Goal: Task Accomplishment & Management: Use online tool/utility

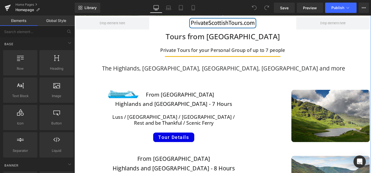
scroll to position [105, 0]
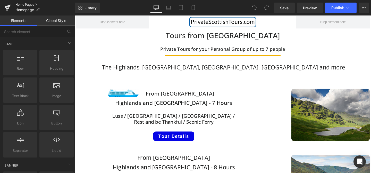
click at [28, 4] on link "Home Pages" at bounding box center [44, 5] width 59 height 4
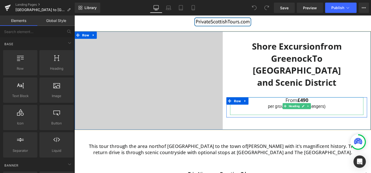
click at [310, 101] on strong "£490" at bounding box center [314, 104] width 11 height 7
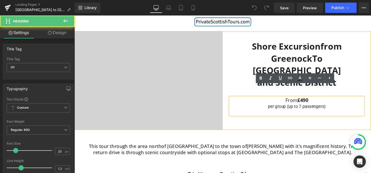
click at [310, 101] on strong "£490" at bounding box center [314, 104] width 11 height 7
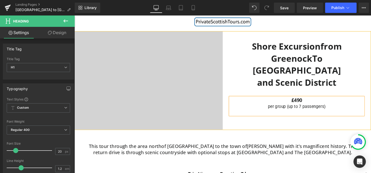
click at [328, 101] on h1 "£490" at bounding box center [308, 104] width 140 height 6
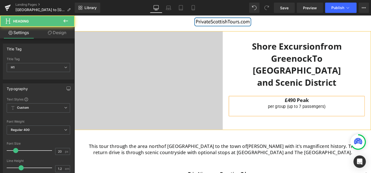
click at [338, 108] on div "per group (up to 7 passengers)" at bounding box center [308, 111] width 140 height 7
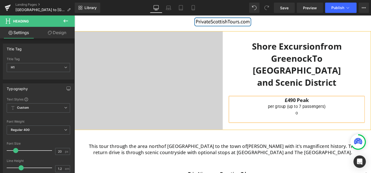
click at [323, 101] on h1 "£490 Peak" at bounding box center [308, 104] width 140 height 6
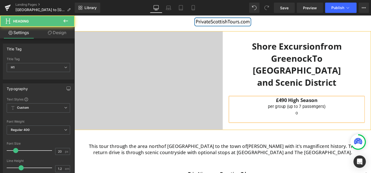
click at [310, 114] on div "o" at bounding box center [308, 117] width 140 height 7
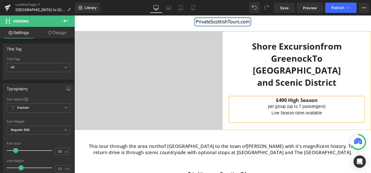
click at [324, 131] on div "Heading Video Bg Shore Excursion from Greenock To Stirling Castle and Scenic Di…" at bounding box center [231, 84] width 312 height 104
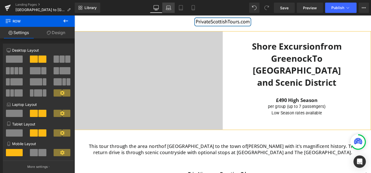
click at [168, 5] on icon at bounding box center [168, 7] width 5 height 5
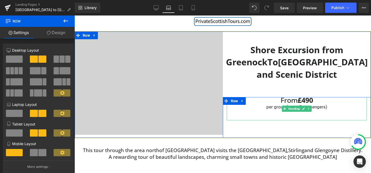
click at [298, 99] on strong "£490" at bounding box center [305, 100] width 15 height 10
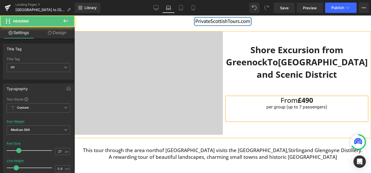
click at [298, 99] on strong "£490" at bounding box center [305, 100] width 15 height 10
click at [313, 100] on h1 "£490" at bounding box center [297, 100] width 141 height 6
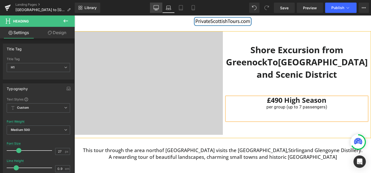
click at [155, 9] on icon at bounding box center [156, 9] width 5 height 0
type input "30"
type input "1.4"
type input "100"
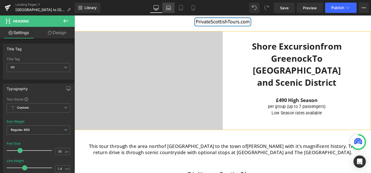
click at [169, 10] on icon at bounding box center [168, 7] width 5 height 5
type input "27"
type input "0.9"
type input "100"
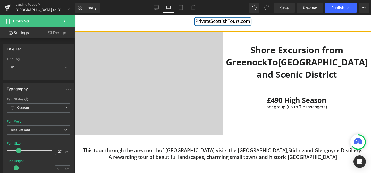
scroll to position [28, 0]
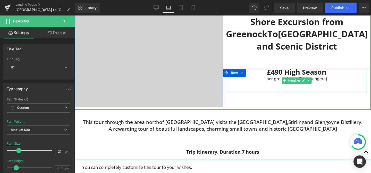
click at [278, 73] on strong "£490 High Season" at bounding box center [297, 72] width 60 height 10
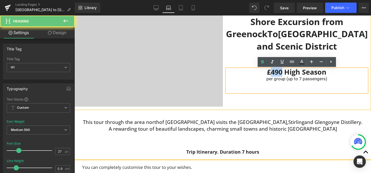
click at [278, 73] on strong "£490 High Season" at bounding box center [297, 72] width 60 height 10
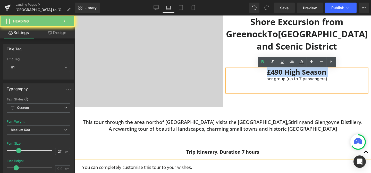
click at [278, 73] on strong "£490 High Season" at bounding box center [297, 72] width 60 height 10
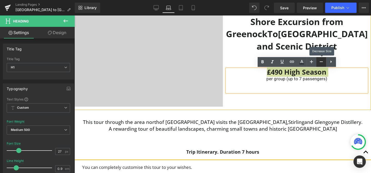
click at [0, 0] on icon at bounding box center [0, 0] width 0 height 0
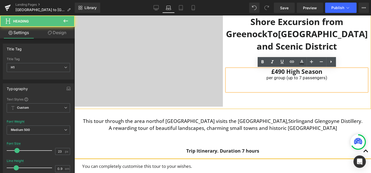
click at [313, 88] on div at bounding box center [297, 84] width 141 height 7
click at [328, 76] on div "per group (up to 7 passengers)" at bounding box center [297, 77] width 141 height 7
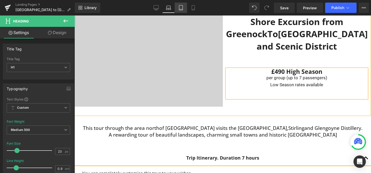
click at [184, 9] on link "Tablet" at bounding box center [181, 8] width 12 height 10
type input "30"
type input "1.4"
type input "100"
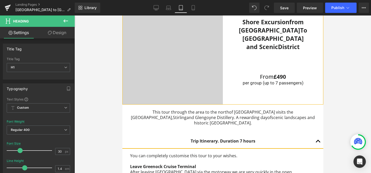
scroll to position [0, 0]
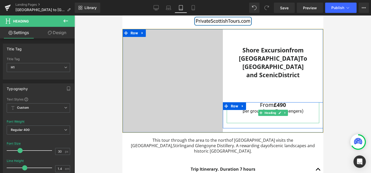
click at [274, 101] on strong "£490" at bounding box center [280, 104] width 12 height 7
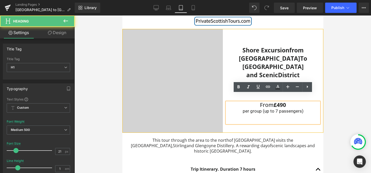
click at [275, 101] on strong "£490" at bounding box center [280, 104] width 12 height 7
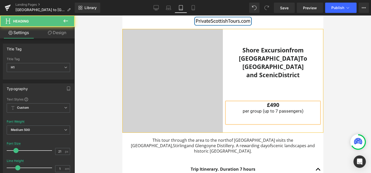
click at [282, 102] on h1 "£490" at bounding box center [273, 104] width 93 height 5
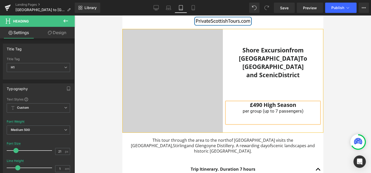
click at [305, 108] on div "per group (up to 7 passengers)" at bounding box center [273, 111] width 93 height 7
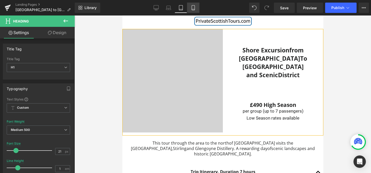
click at [192, 5] on icon at bounding box center [193, 7] width 3 height 5
type input "30"
type input "1.4"
type input "100"
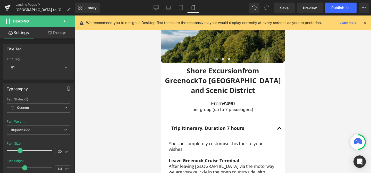
scroll to position [54, 0]
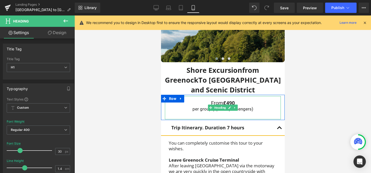
click at [224, 103] on strong "£490" at bounding box center [229, 103] width 12 height 6
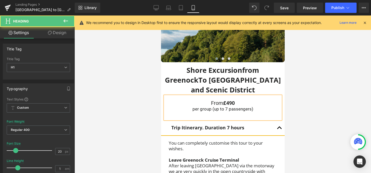
click at [224, 103] on strong "£490" at bounding box center [229, 103] width 12 height 6
click at [257, 110] on div "per group (up to 7 passengers)" at bounding box center [223, 108] width 116 height 7
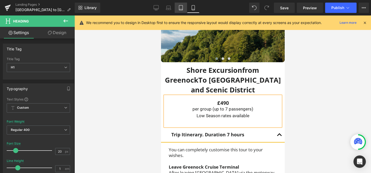
click at [179, 4] on link "Tablet" at bounding box center [181, 8] width 12 height 10
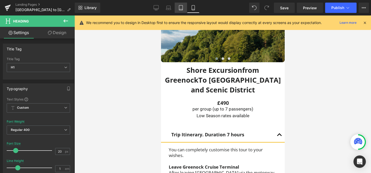
type input "30"
type input "1.4"
type input "100"
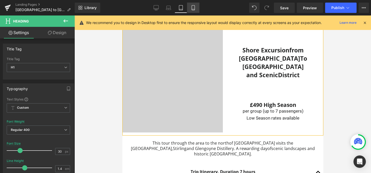
click at [192, 6] on icon at bounding box center [193, 7] width 5 height 5
type input "20"
type input "1"
type input "100"
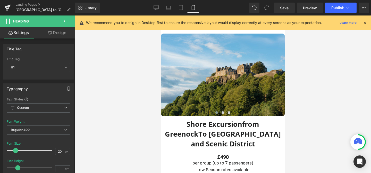
scroll to position [81, 0]
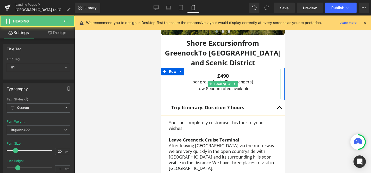
click at [232, 74] on h1 "£490" at bounding box center [223, 75] width 116 height 5
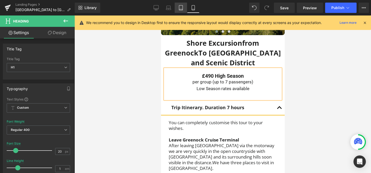
click at [178, 7] on link "Tablet" at bounding box center [181, 8] width 12 height 10
type input "30"
type input "1.4"
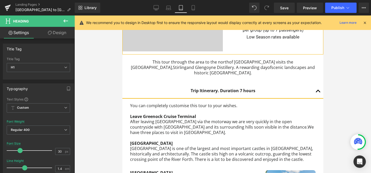
scroll to position [0, 0]
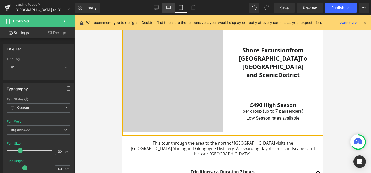
click at [169, 5] on icon at bounding box center [168, 7] width 5 height 5
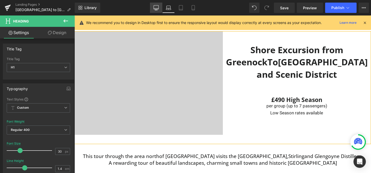
click at [154, 7] on icon at bounding box center [156, 7] width 5 height 5
type input "100"
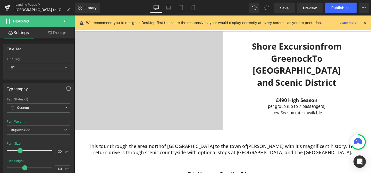
click at [365, 22] on icon at bounding box center [365, 22] width 5 height 5
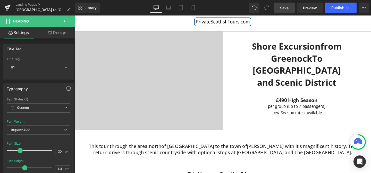
click at [285, 7] on span "Save" at bounding box center [284, 7] width 9 height 5
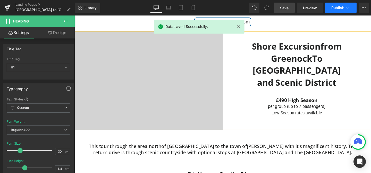
click at [345, 10] on button "Publish" at bounding box center [340, 8] width 31 height 10
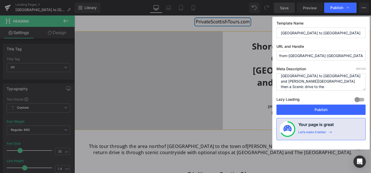
scroll to position [3, 0]
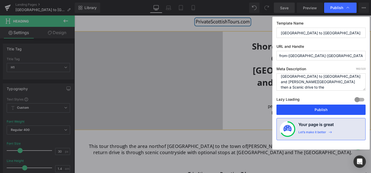
click at [0, 0] on button "Publish" at bounding box center [0, 0] width 0 height 0
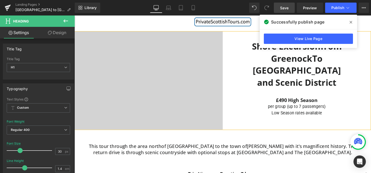
click at [0, 0] on icon at bounding box center [0, 0] width 0 height 0
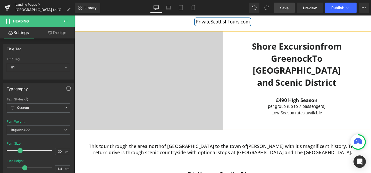
click at [33, 4] on link "Landing Pages" at bounding box center [44, 5] width 59 height 4
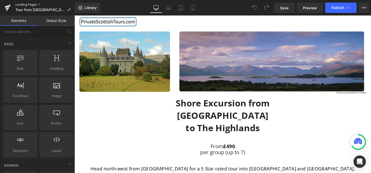
click at [34, 4] on link "Landing Pages" at bounding box center [44, 5] width 59 height 4
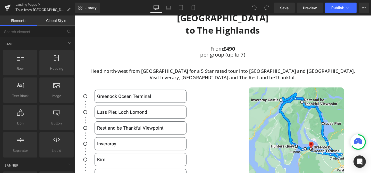
scroll to position [103, 0]
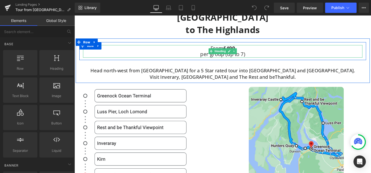
click at [251, 48] on h1 "From £490" at bounding box center [231, 49] width 294 height 6
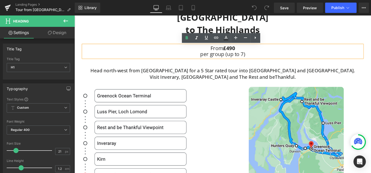
click at [232, 49] on strong "£490" at bounding box center [237, 49] width 12 height 7
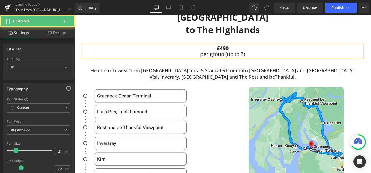
click at [244, 49] on h1 "£490" at bounding box center [231, 49] width 294 height 6
click at [260, 58] on h1 "per group (up to 7)" at bounding box center [231, 56] width 294 height 6
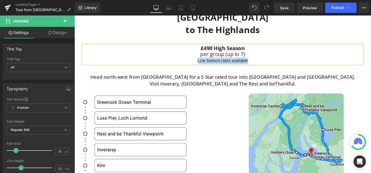
drag, startPoint x: 264, startPoint y: 64, endPoint x: 203, endPoint y: 64, distance: 60.3
click at [203, 64] on div "Low Season rates available" at bounding box center [231, 63] width 294 height 7
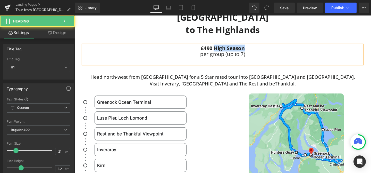
drag, startPoint x: 253, startPoint y: 50, endPoint x: 223, endPoint y: 50, distance: 30.7
click at [223, 50] on strong "£490 High Season" at bounding box center [230, 49] width 46 height 7
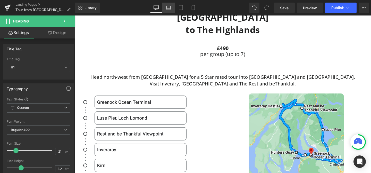
click at [168, 9] on icon at bounding box center [168, 7] width 5 height 5
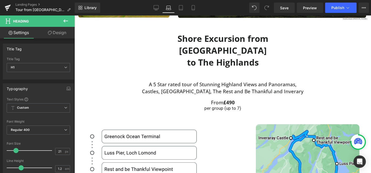
scroll to position [75, 0]
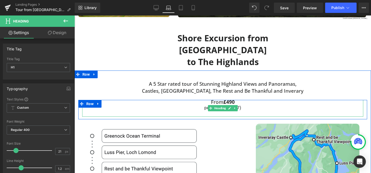
click at [224, 102] on strong "£490" at bounding box center [229, 102] width 11 height 7
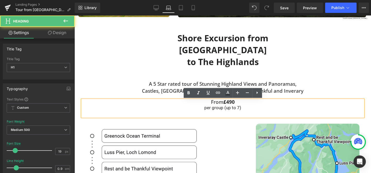
click at [224, 102] on h1 "From £490" at bounding box center [222, 102] width 281 height 4
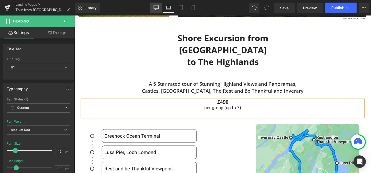
click at [160, 9] on link "Desktop" at bounding box center [156, 8] width 12 height 10
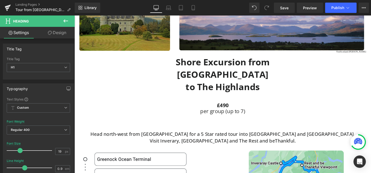
scroll to position [0, 0]
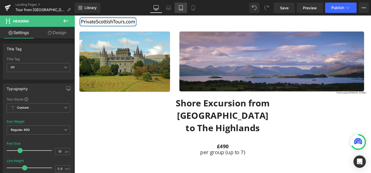
click at [182, 7] on icon at bounding box center [180, 7] width 5 height 5
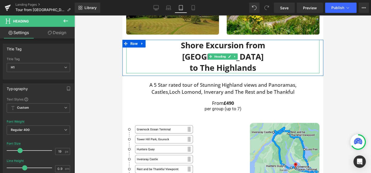
scroll to position [60, 0]
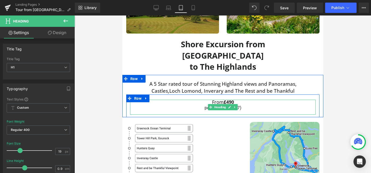
click at [245, 102] on h1 "From £490" at bounding box center [223, 102] width 186 height 5
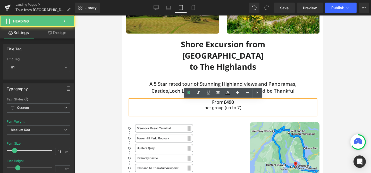
click at [224, 102] on strong "£490" at bounding box center [229, 102] width 10 height 6
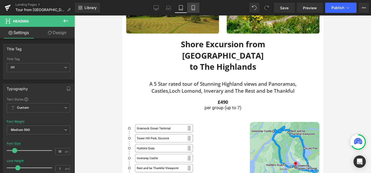
click at [194, 9] on icon at bounding box center [193, 7] width 5 height 5
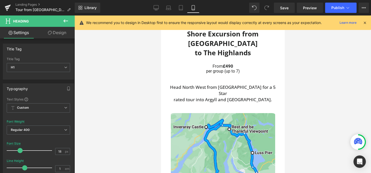
scroll to position [84, 0]
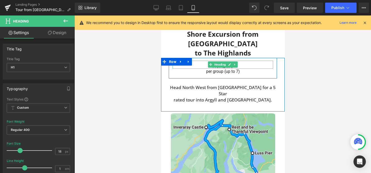
click at [204, 65] on h1 "From £490" at bounding box center [223, 66] width 101 height 4
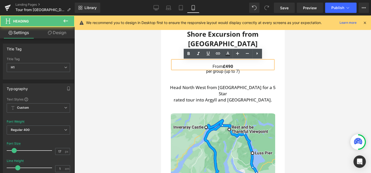
click at [223, 66] on strong "£490" at bounding box center [228, 66] width 10 height 5
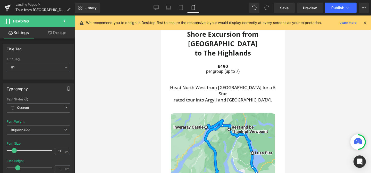
click at [366, 21] on icon at bounding box center [365, 22] width 5 height 5
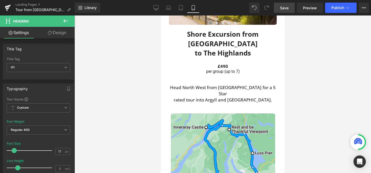
click at [288, 7] on span "Save" at bounding box center [284, 7] width 9 height 5
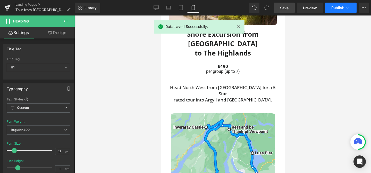
click at [341, 7] on span "Publish" at bounding box center [338, 8] width 13 height 4
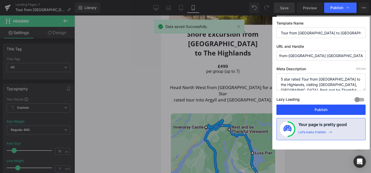
click at [0, 0] on button "Publish" at bounding box center [0, 0] width 0 height 0
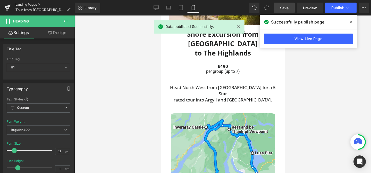
click at [28, 5] on link "Landing Pages" at bounding box center [44, 5] width 59 height 4
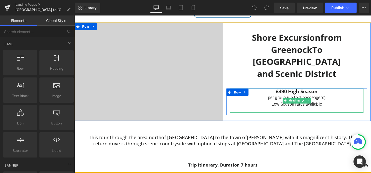
click at [339, 105] on div "Low Season rates available" at bounding box center [308, 108] width 140 height 7
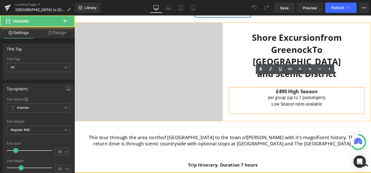
click at [332, 92] on h1 "£490 High Season" at bounding box center [308, 95] width 140 height 6
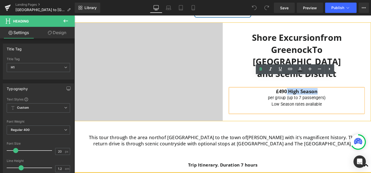
drag, startPoint x: 332, startPoint y: 83, endPoint x: 298, endPoint y: 85, distance: 33.3
click at [298, 92] on h1 "£490 High Season" at bounding box center [308, 95] width 140 height 6
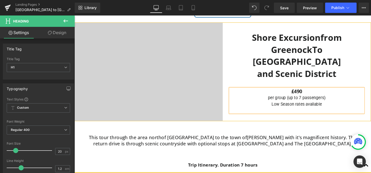
click at [299, 105] on div "Low Season rates available" at bounding box center [308, 108] width 140 height 7
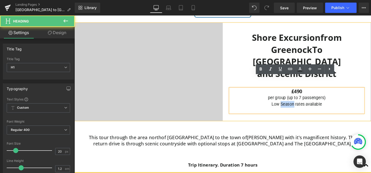
click at [299, 105] on div "Low Season rates available" at bounding box center [308, 108] width 140 height 7
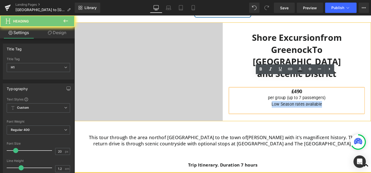
click at [299, 105] on div "Low Season rates available" at bounding box center [308, 108] width 140 height 7
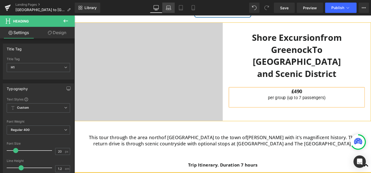
click at [170, 8] on icon at bounding box center [168, 9] width 5 height 2
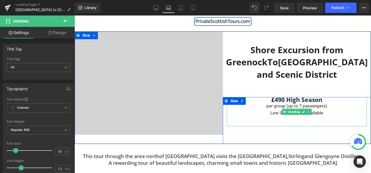
click at [323, 100] on h1 "£490 High Season" at bounding box center [297, 99] width 141 height 5
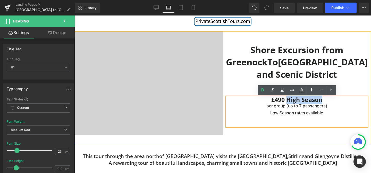
drag, startPoint x: 323, startPoint y: 100, endPoint x: 287, endPoint y: 101, distance: 35.9
click at [287, 101] on h1 "£490 High Season" at bounding box center [297, 99] width 141 height 5
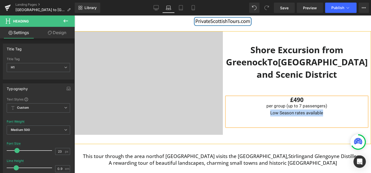
drag, startPoint x: 324, startPoint y: 112, endPoint x: 256, endPoint y: 113, distance: 67.8
click at [256, 113] on div "Low Season rates available" at bounding box center [297, 112] width 141 height 7
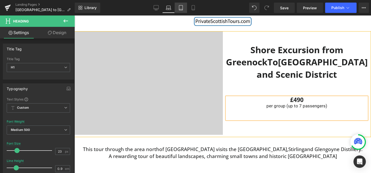
click at [183, 7] on icon at bounding box center [180, 7] width 5 height 5
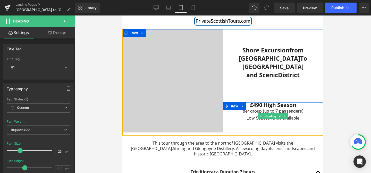
click at [298, 102] on h1 "£490 High Season" at bounding box center [273, 104] width 93 height 5
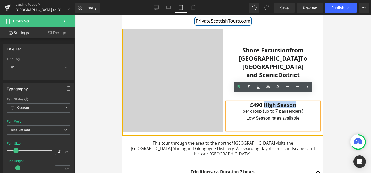
drag, startPoint x: 297, startPoint y: 97, endPoint x: 264, endPoint y: 98, distance: 33.8
click at [264, 102] on h1 "£490 High Season" at bounding box center [273, 104] width 93 height 5
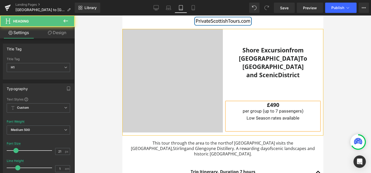
click at [295, 114] on div "Low Season rates available" at bounding box center [273, 117] width 93 height 7
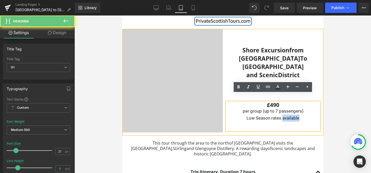
click at [295, 114] on div "Low Season rates available" at bounding box center [273, 117] width 93 height 7
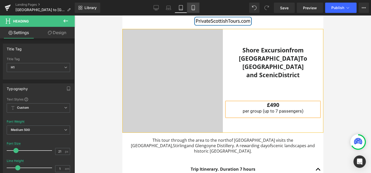
click at [192, 8] on icon at bounding box center [193, 7] width 5 height 5
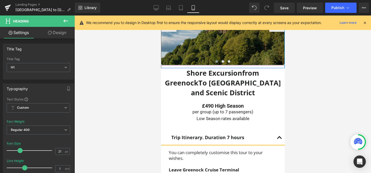
scroll to position [54, 0]
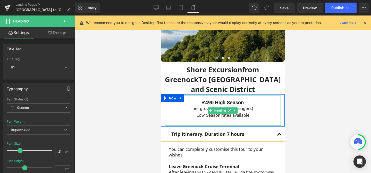
click at [244, 100] on h1 "£490 High Season" at bounding box center [223, 102] width 116 height 5
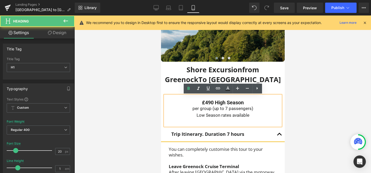
click at [244, 101] on h1 "£490 High Season" at bounding box center [223, 102] width 116 height 5
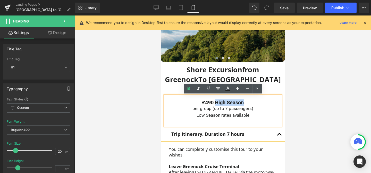
drag, startPoint x: 244, startPoint y: 102, endPoint x: 215, endPoint y: 103, distance: 29.4
click at [215, 103] on h1 "£490 High Season" at bounding box center [223, 102] width 116 height 5
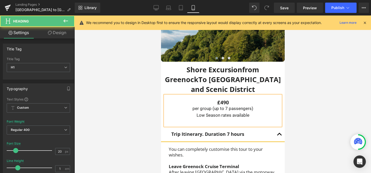
click at [216, 116] on div "Low Season rates available" at bounding box center [223, 115] width 116 height 7
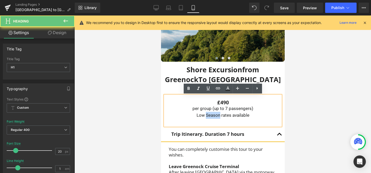
click at [216, 116] on div "Low Season rates available" at bounding box center [223, 115] width 116 height 7
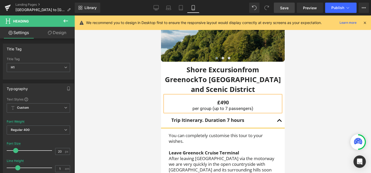
click at [287, 9] on span "Save" at bounding box center [284, 7] width 9 height 5
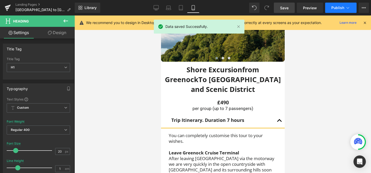
click at [342, 6] on span "Publish" at bounding box center [338, 8] width 13 height 4
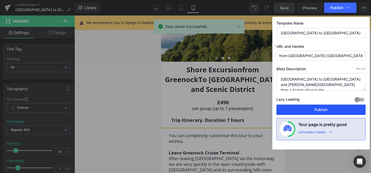
click at [195, 5] on button "Publish" at bounding box center [194, 5] width 1 height 2
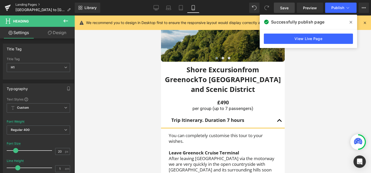
click at [32, 4] on link "Landing Pages" at bounding box center [44, 5] width 59 height 4
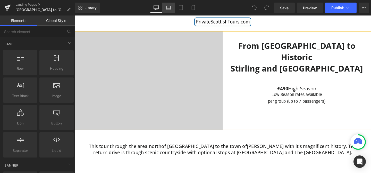
click at [170, 9] on icon at bounding box center [168, 7] width 5 height 5
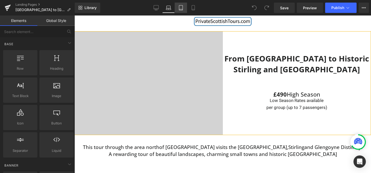
click at [178, 10] on link "Tablet" at bounding box center [181, 8] width 12 height 10
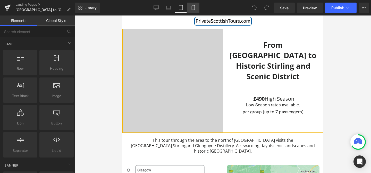
click at [196, 7] on icon at bounding box center [193, 7] width 5 height 5
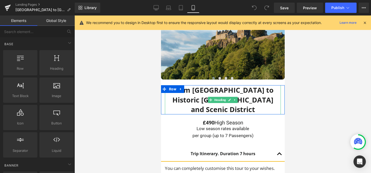
scroll to position [38, 0]
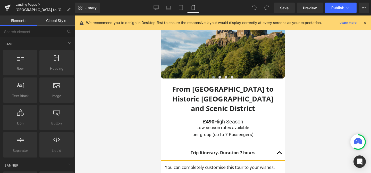
click at [29, 5] on link "Landing Pages" at bounding box center [44, 5] width 59 height 4
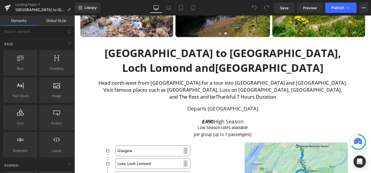
scroll to position [59, 0]
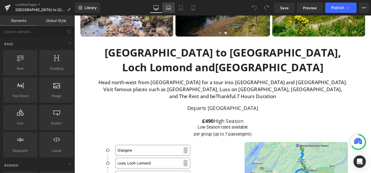
click at [169, 8] on icon at bounding box center [168, 9] width 5 height 2
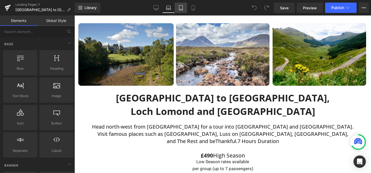
click at [179, 6] on icon at bounding box center [180, 7] width 5 height 5
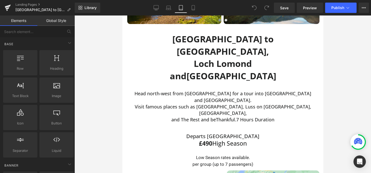
scroll to position [77, 0]
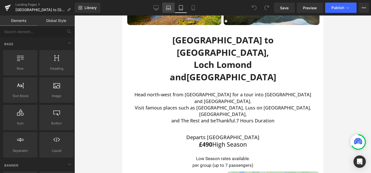
click at [170, 10] on link "Laptop" at bounding box center [168, 8] width 12 height 10
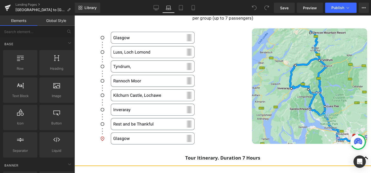
scroll to position [136, 0]
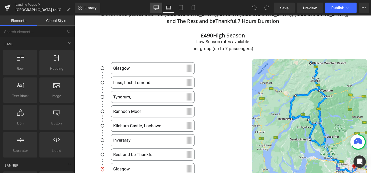
click at [156, 9] on icon at bounding box center [156, 9] width 5 height 0
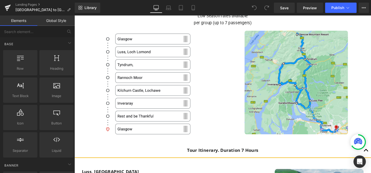
scroll to position [173, 0]
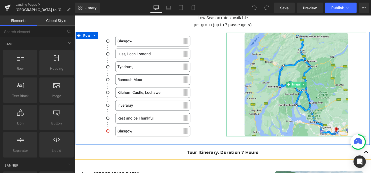
click at [306, 88] on span "Image" at bounding box center [307, 88] width 11 height 6
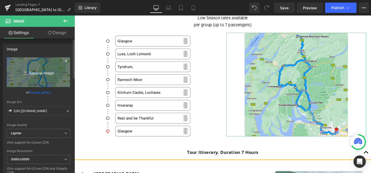
click at [38, 73] on icon "Replace Image" at bounding box center [38, 72] width 41 height 6
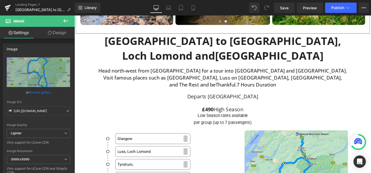
scroll to position [71, 0]
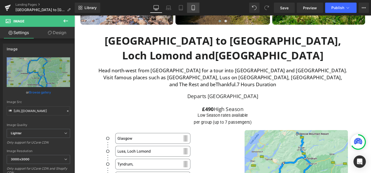
click at [193, 8] on icon at bounding box center [193, 7] width 5 height 5
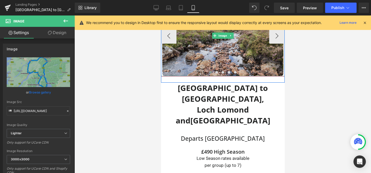
scroll to position [39, 0]
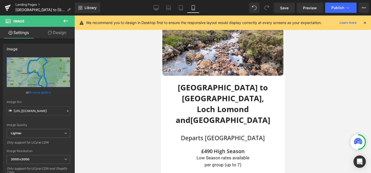
click at [35, 3] on link "Landing Pages" at bounding box center [44, 5] width 59 height 4
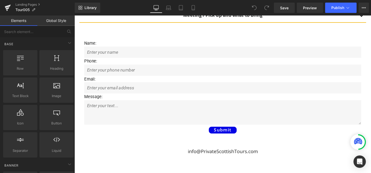
scroll to position [1838, 0]
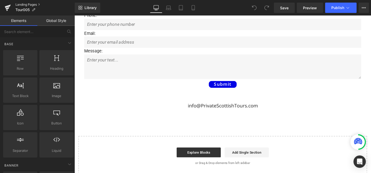
click at [29, 4] on link "Landing Pages" at bounding box center [44, 5] width 59 height 4
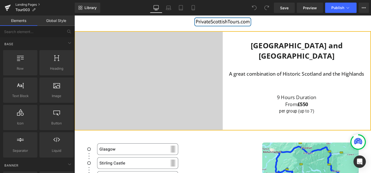
click at [27, 5] on link "Landing Pages" at bounding box center [44, 5] width 59 height 4
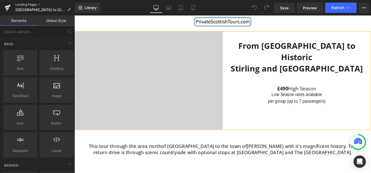
click at [34, 3] on link "Landing Pages" at bounding box center [44, 5] width 59 height 4
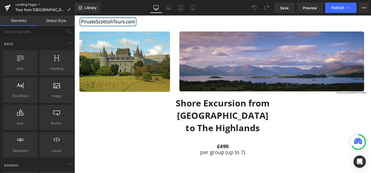
click at [34, 3] on link "Landing Pages" at bounding box center [44, 5] width 59 height 4
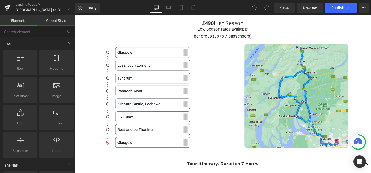
scroll to position [163, 0]
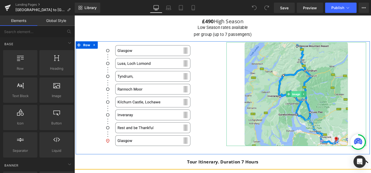
click at [310, 98] on span "Image" at bounding box center [307, 98] width 11 height 6
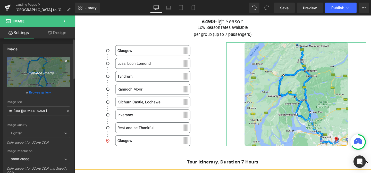
click at [42, 74] on icon "Replace Image" at bounding box center [38, 72] width 41 height 6
type input "C:\fakepath\Screenshot [DATE] 19.07.03.png"
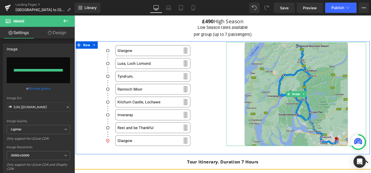
type input "[URL][DOMAIN_NAME][DATE]"
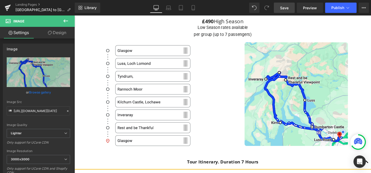
click at [286, 7] on span "Save" at bounding box center [284, 7] width 9 height 5
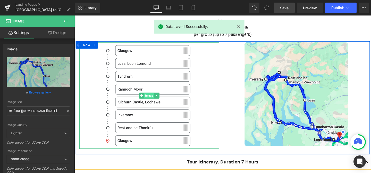
click at [155, 99] on span "Image" at bounding box center [153, 99] width 11 height 6
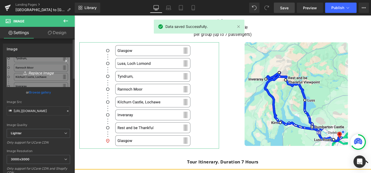
click at [42, 72] on icon "Replace Image" at bounding box center [38, 72] width 41 height 6
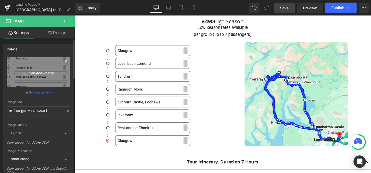
type input "C:\fakepath\Screenshot [DATE] 19.09.37.png"
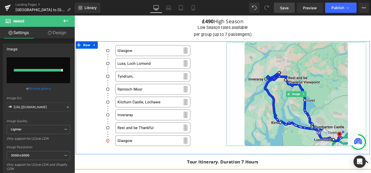
type input "[URL][DOMAIN_NAME]"
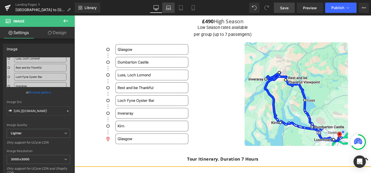
click at [169, 9] on icon at bounding box center [168, 7] width 5 height 5
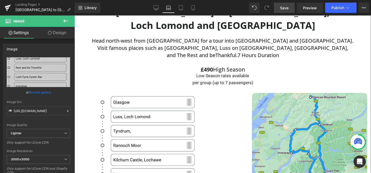
scroll to position [94, 0]
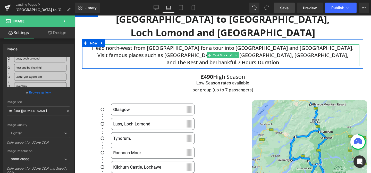
click at [314, 55] on span "Visit famous places such as [GEOGRAPHIC_DATA], Luss on [GEOGRAPHIC_DATA], [GEOG…" at bounding box center [222, 55] width 251 height 7
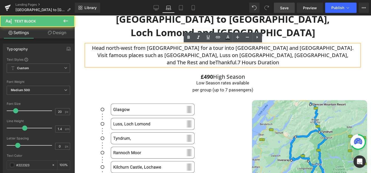
click at [315, 55] on p "Visit famous places such as [GEOGRAPHIC_DATA], Luss on [GEOGRAPHIC_DATA], [GEOG…" at bounding box center [223, 55] width 274 height 7
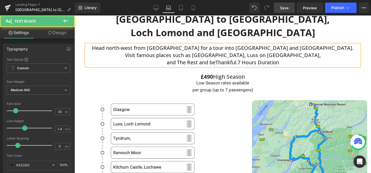
click at [167, 63] on span "and The Rest and be" at bounding box center [191, 62] width 49 height 7
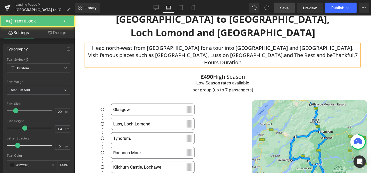
click at [284, 55] on span "and The Rest and be" at bounding box center [308, 55] width 49 height 7
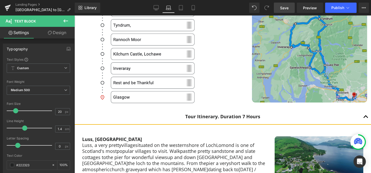
scroll to position [208, 0]
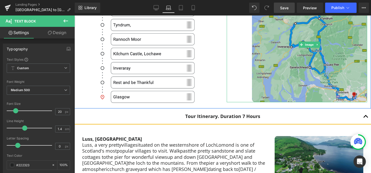
click at [311, 44] on div "Image" at bounding box center [297, 44] width 141 height 115
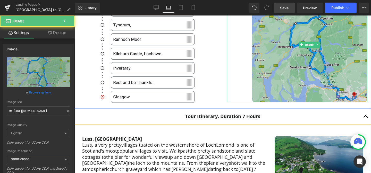
click at [311, 44] on span "Image" at bounding box center [310, 45] width 11 height 6
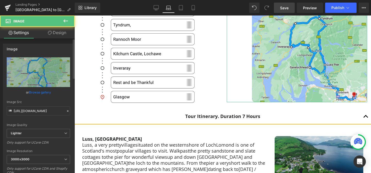
click at [40, 93] on link "Browse gallery" at bounding box center [40, 92] width 22 height 9
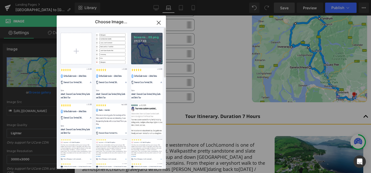
click at [0, 0] on div "Screens...03.png 311.57 KB" at bounding box center [0, 0] width 0 height 0
type input "[URL][DOMAIN_NAME][DATE]"
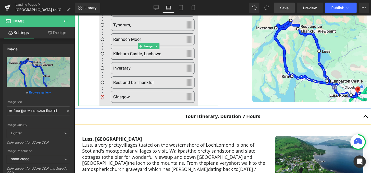
click at [160, 54] on img at bounding box center [149, 46] width 99 height 119
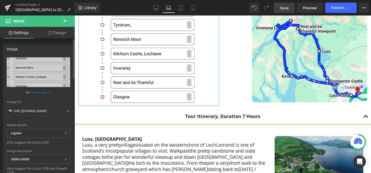
click at [38, 92] on link "Browse gallery" at bounding box center [40, 92] width 22 height 9
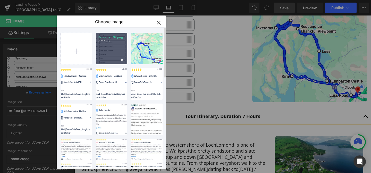
click at [0, 0] on div "Screens...37.png 67.17 KB" at bounding box center [0, 0] width 0 height 0
type input "[URL][DOMAIN_NAME]"
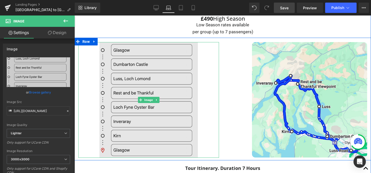
scroll to position [154, 0]
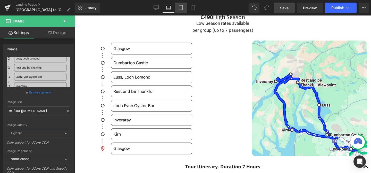
click at [180, 8] on icon at bounding box center [180, 7] width 5 height 5
type input "auto"
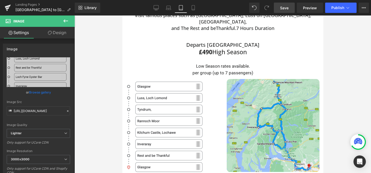
scroll to position [174, 0]
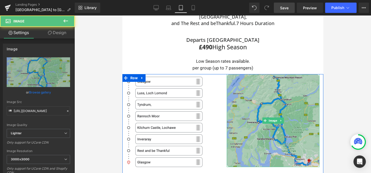
click at [277, 91] on img at bounding box center [273, 120] width 93 height 93
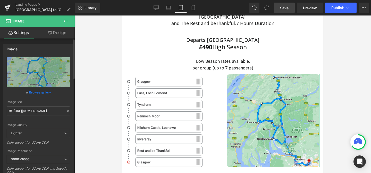
click at [45, 93] on link "Browse gallery" at bounding box center [40, 92] width 22 height 9
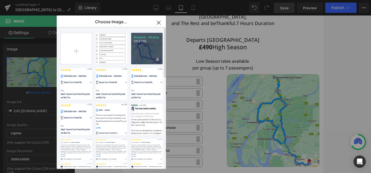
click at [0, 0] on div "Screens...03.png 311.57 KB" at bounding box center [0, 0] width 0 height 0
type input "[URL][DOMAIN_NAME][DATE]"
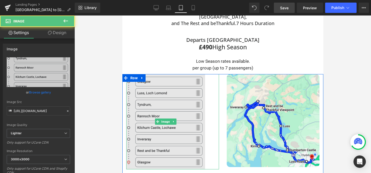
click at [157, 92] on img at bounding box center [165, 121] width 79 height 95
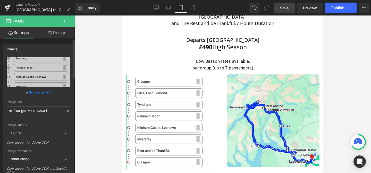
click at [39, 92] on link "Browse gallery" at bounding box center [40, 92] width 22 height 9
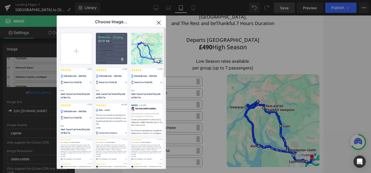
click at [0, 0] on div "Screens...37.png 67.17 KB" at bounding box center [0, 0] width 0 height 0
type input "[URL][DOMAIN_NAME]"
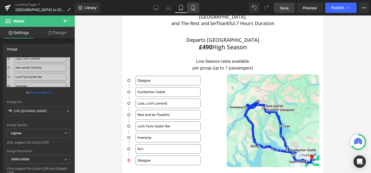
click at [194, 6] on icon at bounding box center [193, 7] width 5 height 5
type input "auto"
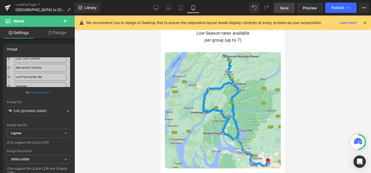
scroll to position [167, 0]
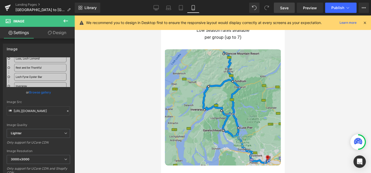
click at [227, 103] on img at bounding box center [223, 106] width 116 height 118
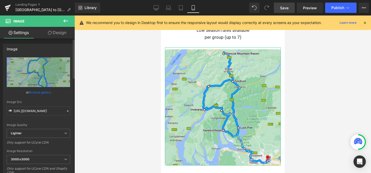
click at [42, 92] on link "Browse gallery" at bounding box center [40, 92] width 22 height 9
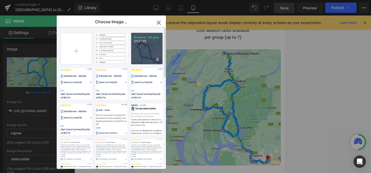
click at [0, 0] on div "Screens...03.png 311.57 KB" at bounding box center [0, 0] width 0 height 0
type input "[URL][DOMAIN_NAME][DATE]"
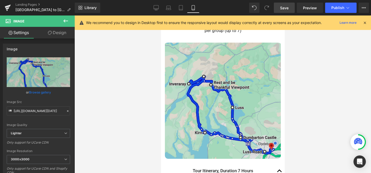
scroll to position [133, 0]
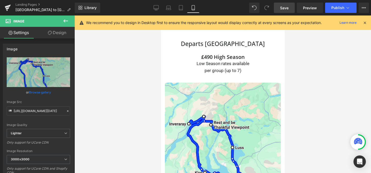
click at [364, 22] on icon at bounding box center [365, 22] width 5 height 5
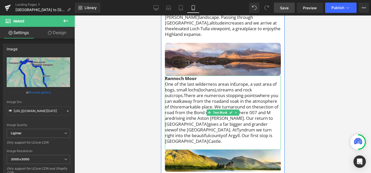
scroll to position [483, 0]
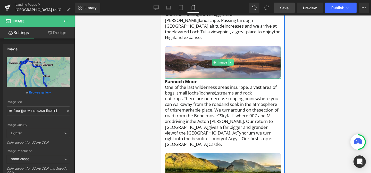
click at [232, 59] on link at bounding box center [230, 62] width 5 height 6
click at [234, 61] on icon at bounding box center [233, 62] width 3 height 3
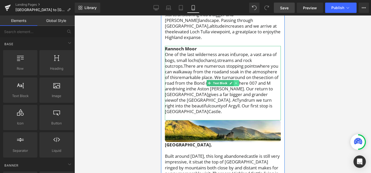
click at [239, 80] on link at bounding box center [236, 83] width 5 height 6
click at [239, 81] on icon at bounding box center [238, 82] width 3 height 3
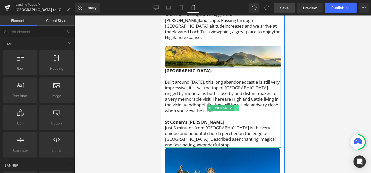
click at [236, 106] on icon at bounding box center [236, 107] width 3 height 3
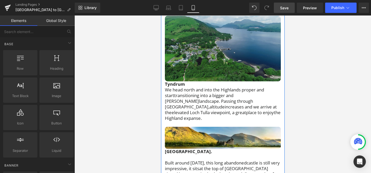
scroll to position [401, 0]
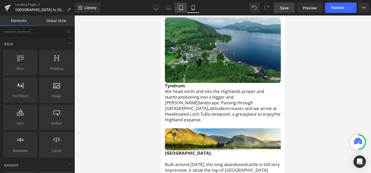
click at [179, 5] on link "Tablet" at bounding box center [181, 8] width 12 height 10
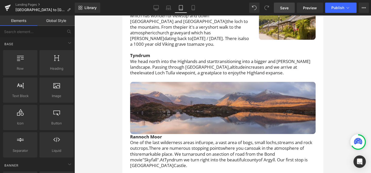
scroll to position [379, 0]
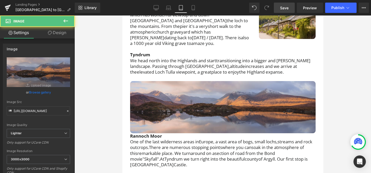
click at [205, 81] on img at bounding box center [223, 107] width 186 height 52
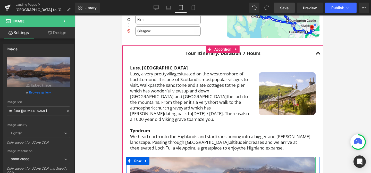
scroll to position [304, 0]
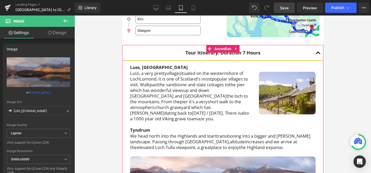
click at [211, 144] on span "place to enjoy" at bounding box center [225, 147] width 28 height 6
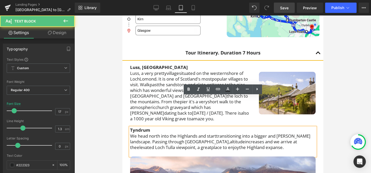
click at [240, 138] on span "increases and we arrive at the" at bounding box center [213, 144] width 167 height 12
click at [238, 133] on span "transitioning into a bigger and [PERSON_NAME] landscape" at bounding box center [220, 139] width 181 height 12
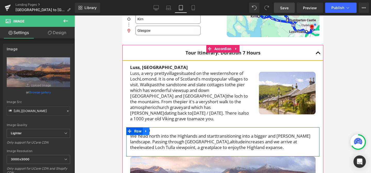
click at [148, 127] on link at bounding box center [146, 131] width 7 height 8
click at [159, 129] on icon at bounding box center [160, 131] width 4 height 4
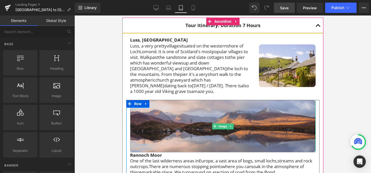
scroll to position [340, 0]
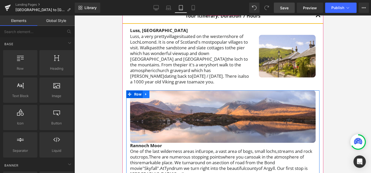
click at [147, 92] on icon at bounding box center [146, 94] width 4 height 4
click at [159, 92] on icon at bounding box center [160, 94] width 4 height 4
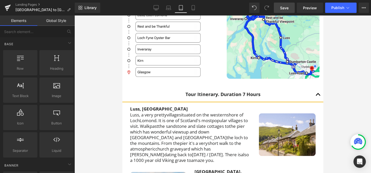
scroll to position [173, 0]
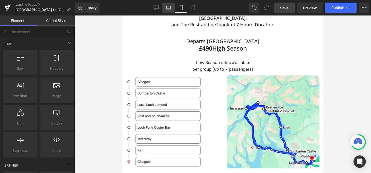
click at [168, 8] on icon at bounding box center [168, 9] width 5 height 2
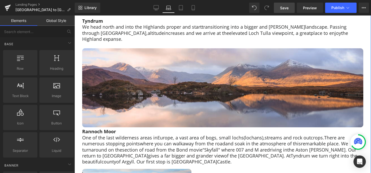
scroll to position [360, 0]
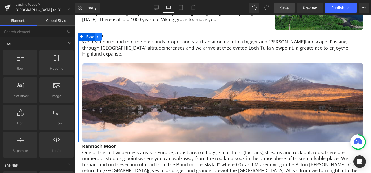
click at [100, 37] on icon at bounding box center [98, 37] width 4 height 4
click at [111, 36] on icon at bounding box center [112, 37] width 4 height 4
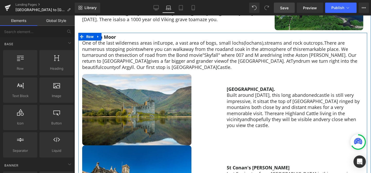
click at [99, 37] on icon at bounding box center [98, 37] width 4 height 4
click at [112, 37] on icon at bounding box center [112, 37] width 4 height 4
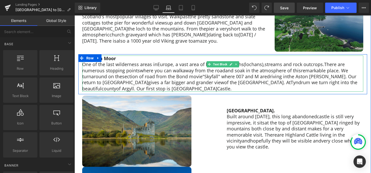
scroll to position [337, 0]
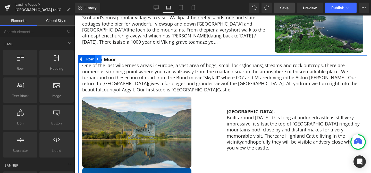
click at [100, 59] on icon at bounding box center [98, 59] width 4 height 4
click at [112, 59] on icon at bounding box center [112, 59] width 4 height 4
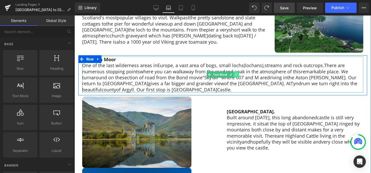
click at [237, 75] on icon at bounding box center [236, 74] width 3 height 3
click at [240, 75] on icon at bounding box center [239, 74] width 3 height 3
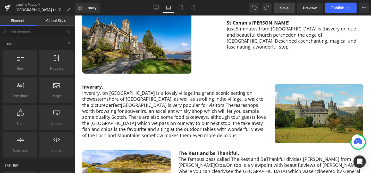
scroll to position [484, 0]
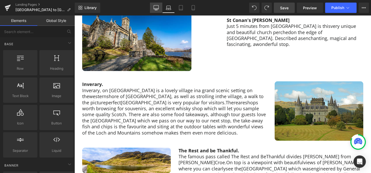
click at [157, 8] on icon at bounding box center [156, 7] width 5 height 5
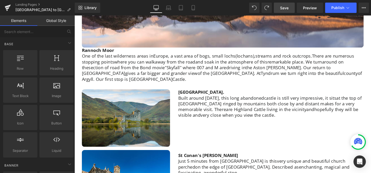
scroll to position [466, 0]
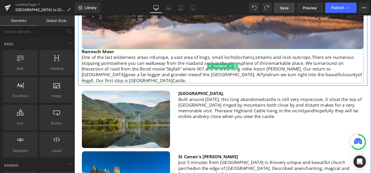
click at [247, 70] on link at bounding box center [243, 68] width 5 height 6
click at [247, 69] on icon at bounding box center [246, 68] width 3 height 3
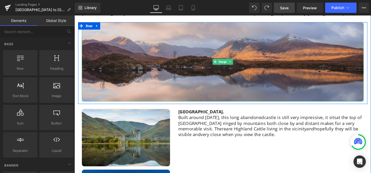
scroll to position [407, 0]
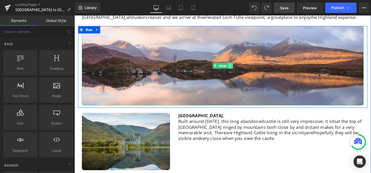
click at [240, 68] on link at bounding box center [238, 68] width 5 height 6
click at [242, 68] on icon at bounding box center [241, 68] width 3 height 3
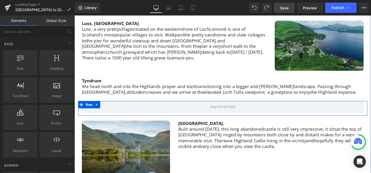
scroll to position [319, 0]
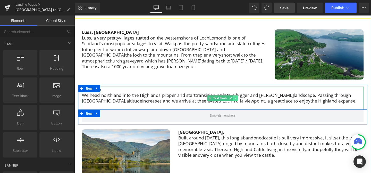
click at [244, 101] on icon at bounding box center [244, 102] width 3 height 3
click at [247, 102] on icon at bounding box center [246, 102] width 3 height 3
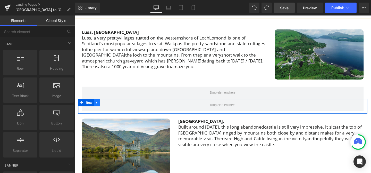
click at [100, 107] on icon at bounding box center [98, 107] width 4 height 4
click at [111, 107] on icon at bounding box center [112, 107] width 4 height 4
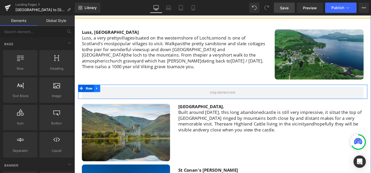
click at [100, 93] on link at bounding box center [98, 92] width 7 height 8
click at [112, 91] on icon at bounding box center [112, 92] width 4 height 4
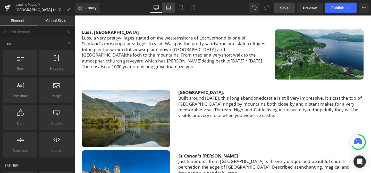
click at [170, 7] on icon at bounding box center [168, 7] width 5 height 5
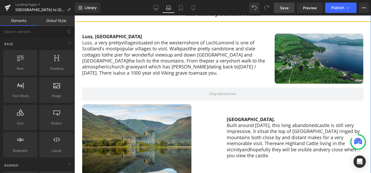
scroll to position [307, 0]
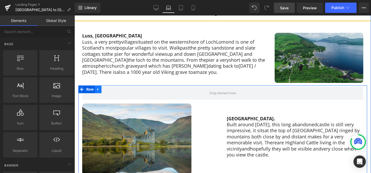
click at [99, 89] on icon at bounding box center [98, 89] width 4 height 4
click at [113, 89] on icon at bounding box center [112, 89] width 4 height 4
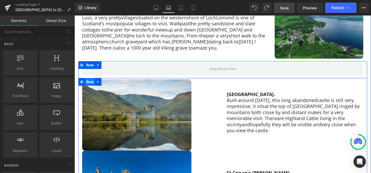
scroll to position [327, 0]
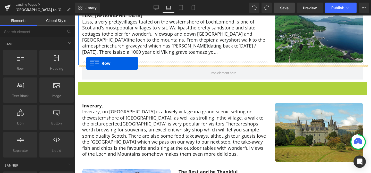
drag, startPoint x: 90, startPoint y: 84, endPoint x: 86, endPoint y: 62, distance: 22.2
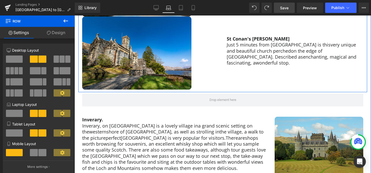
scroll to position [449, 0]
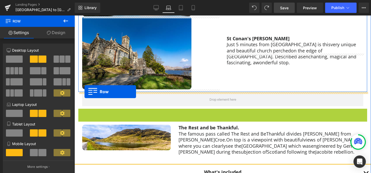
drag, startPoint x: 90, startPoint y: 112, endPoint x: 85, endPoint y: 92, distance: 21.4
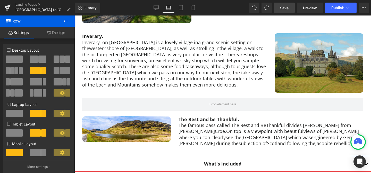
scroll to position [522, 0]
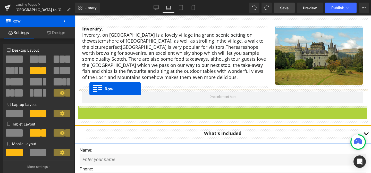
drag, startPoint x: 90, startPoint y: 108, endPoint x: 89, endPoint y: 89, distance: 19.6
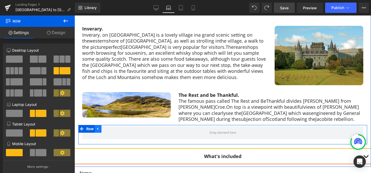
click at [99, 130] on icon at bounding box center [98, 129] width 4 height 4
click at [112, 130] on icon at bounding box center [112, 129] width 4 height 4
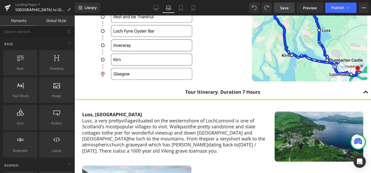
scroll to position [218, 0]
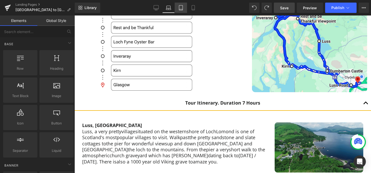
click at [181, 8] on icon at bounding box center [180, 7] width 5 height 5
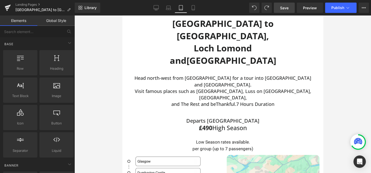
scroll to position [97, 0]
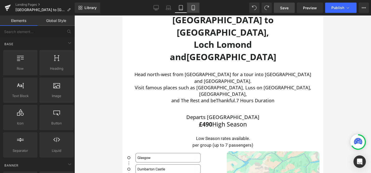
click at [195, 8] on icon at bounding box center [193, 7] width 5 height 5
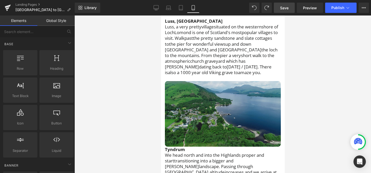
scroll to position [384, 0]
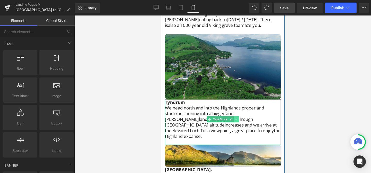
click at [236, 118] on icon at bounding box center [236, 119] width 3 height 3
click at [239, 118] on icon at bounding box center [238, 119] width 3 height 3
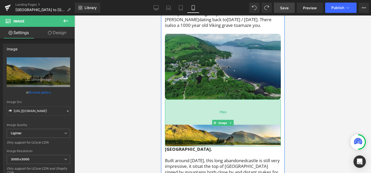
drag, startPoint x: 213, startPoint y: 88, endPoint x: 212, endPoint y: 113, distance: 25.3
click at [212, 113] on div "98px" at bounding box center [223, 111] width 116 height 25
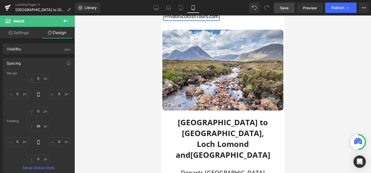
scroll to position [0, 0]
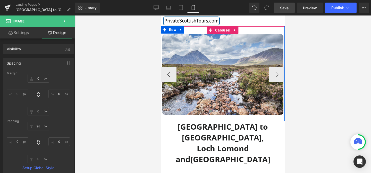
click at [224, 29] on span "Carousel" at bounding box center [223, 30] width 18 height 8
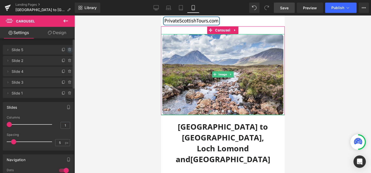
click at [68, 49] on icon at bounding box center [70, 50] width 4 height 4
click at [68, 49] on button "Delete" at bounding box center [64, 50] width 16 height 7
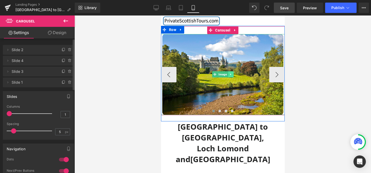
click at [232, 73] on icon at bounding box center [230, 74] width 3 height 3
click at [275, 75] on button "›" at bounding box center [276, 74] width 15 height 15
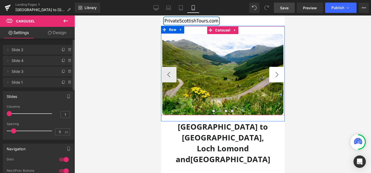
click at [275, 75] on button "›" at bounding box center [276, 74] width 15 height 15
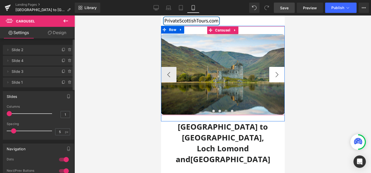
click at [275, 75] on button "›" at bounding box center [276, 74] width 15 height 15
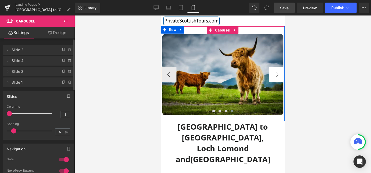
click at [275, 75] on button "›" at bounding box center [276, 74] width 15 height 15
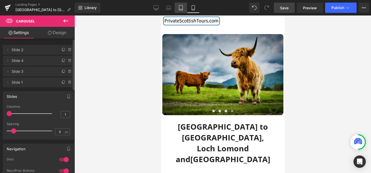
click at [183, 10] on icon at bounding box center [180, 7] width 5 height 5
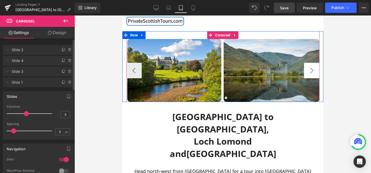
click at [311, 70] on button "›" at bounding box center [311, 70] width 15 height 15
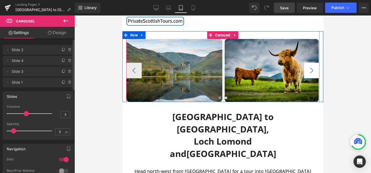
click at [311, 70] on button "›" at bounding box center [311, 70] width 15 height 15
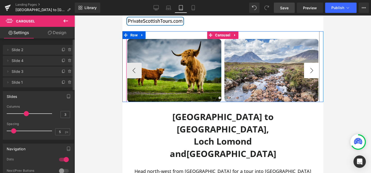
click at [311, 70] on button "›" at bounding box center [311, 70] width 15 height 15
click at [225, 33] on span "Carousel" at bounding box center [223, 35] width 18 height 8
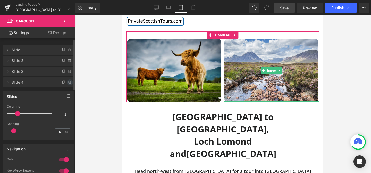
click at [69, 81] on icon at bounding box center [70, 82] width 2 height 2
click at [67, 81] on button "Delete" at bounding box center [64, 82] width 16 height 7
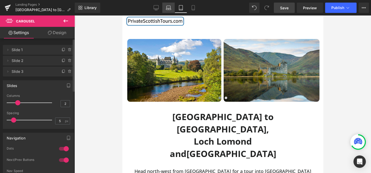
click at [168, 8] on icon at bounding box center [168, 9] width 5 height 2
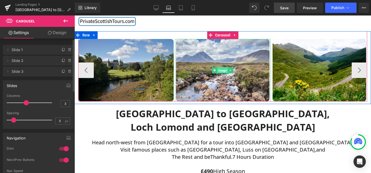
click at [224, 69] on span "Image" at bounding box center [223, 70] width 11 height 6
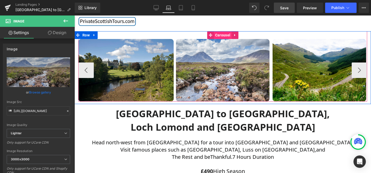
click at [220, 36] on span "Carousel" at bounding box center [223, 35] width 18 height 8
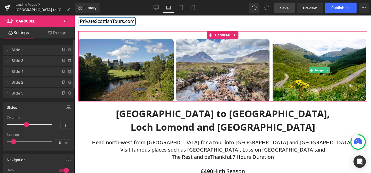
click at [68, 70] on icon at bounding box center [70, 71] width 4 height 4
click at [67, 70] on button "Delete" at bounding box center [64, 71] width 16 height 7
click at [68, 61] on icon at bounding box center [70, 61] width 4 height 4
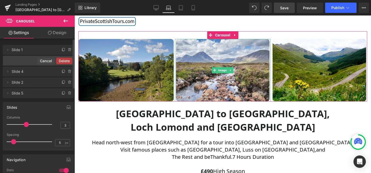
click at [68, 61] on button "Delete" at bounding box center [64, 61] width 16 height 7
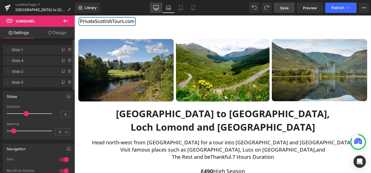
click at [158, 9] on icon at bounding box center [156, 9] width 5 height 0
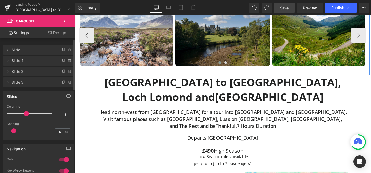
scroll to position [28, 0]
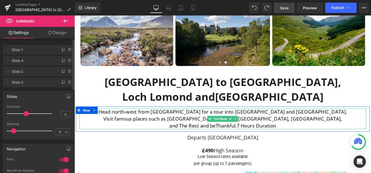
click at [321, 125] on span "Visit famous places such as [GEOGRAPHIC_DATA], Luss on [GEOGRAPHIC_DATA], [GEOG…" at bounding box center [230, 123] width 251 height 7
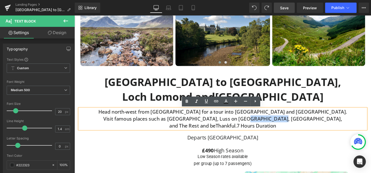
drag, startPoint x: 322, startPoint y: 125, endPoint x: 285, endPoint y: 126, distance: 36.9
click at [285, 126] on span "Visit famous places such as [GEOGRAPHIC_DATA], Luss on [GEOGRAPHIC_DATA], [GEOG…" at bounding box center [230, 123] width 251 height 7
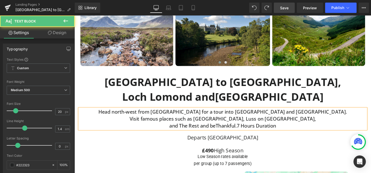
click at [174, 130] on span "and The Rest and be" at bounding box center [198, 131] width 49 height 7
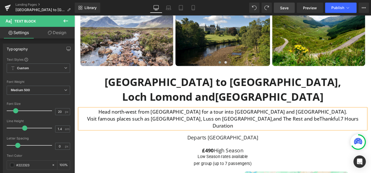
click at [284, 123] on span "and The Rest and be" at bounding box center [308, 123] width 49 height 7
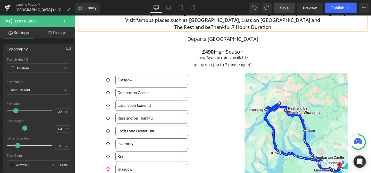
scroll to position [120, 0]
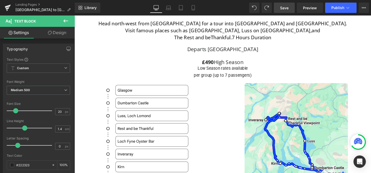
click at [286, 8] on span "Save" at bounding box center [284, 7] width 9 height 5
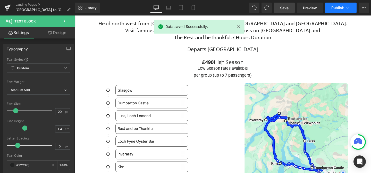
click at [340, 8] on span "Publish" at bounding box center [338, 8] width 13 height 4
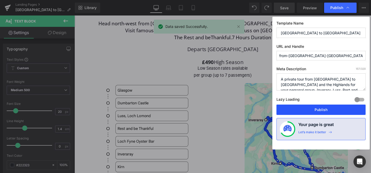
click at [313, 110] on button "Publish" at bounding box center [321, 109] width 89 height 10
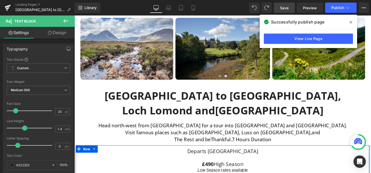
scroll to position [4, 0]
